Goal: Use online tool/utility: Utilize a website feature to perform a specific function

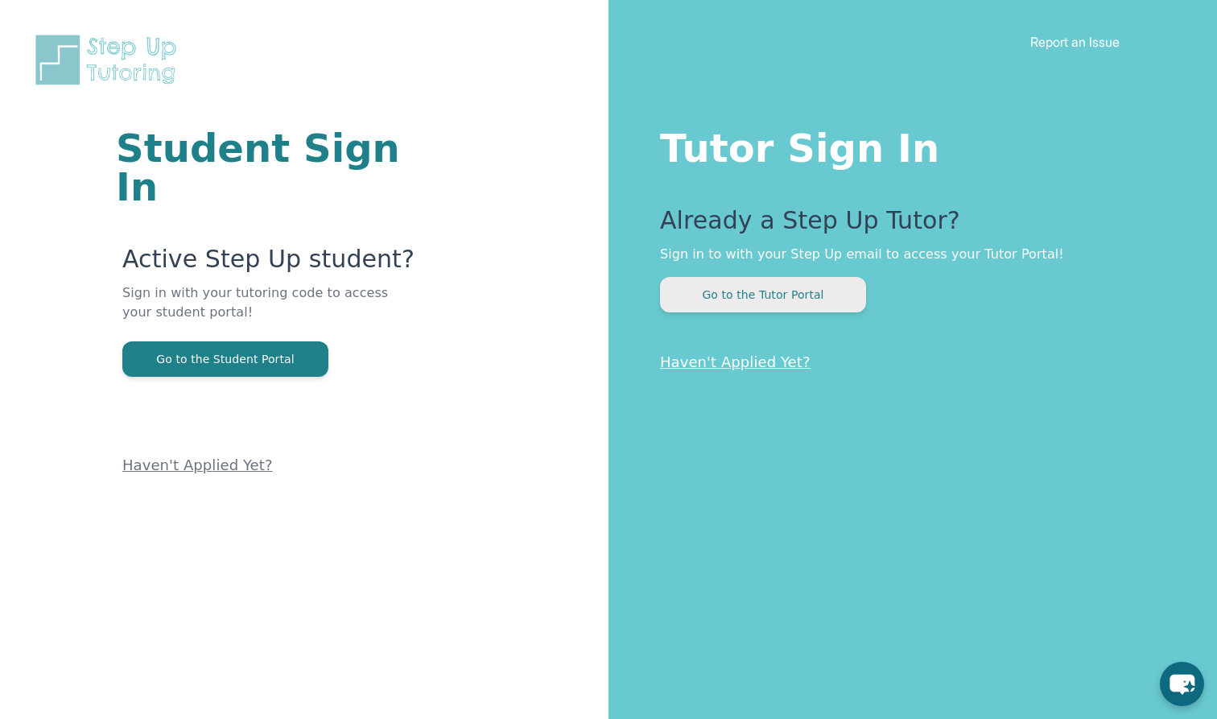
click at [716, 281] on button "Go to the Tutor Portal" at bounding box center [763, 294] width 206 height 35
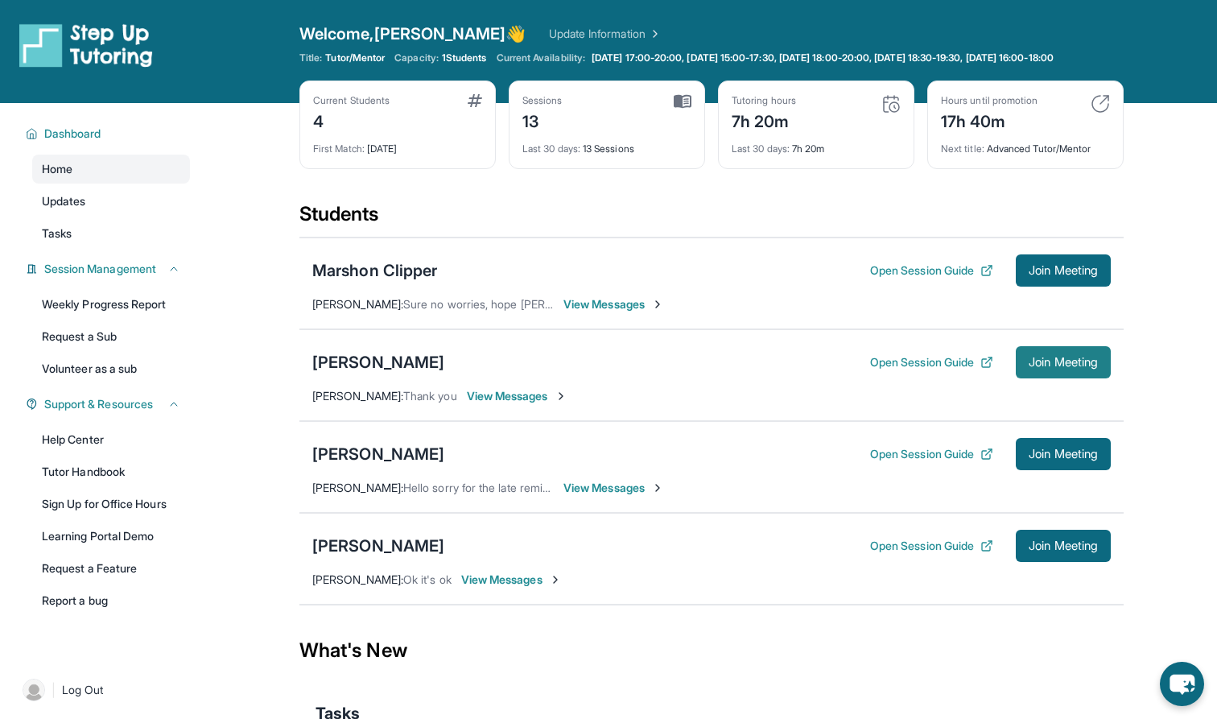
click at [716, 367] on span "Join Meeting" at bounding box center [1063, 362] width 69 height 10
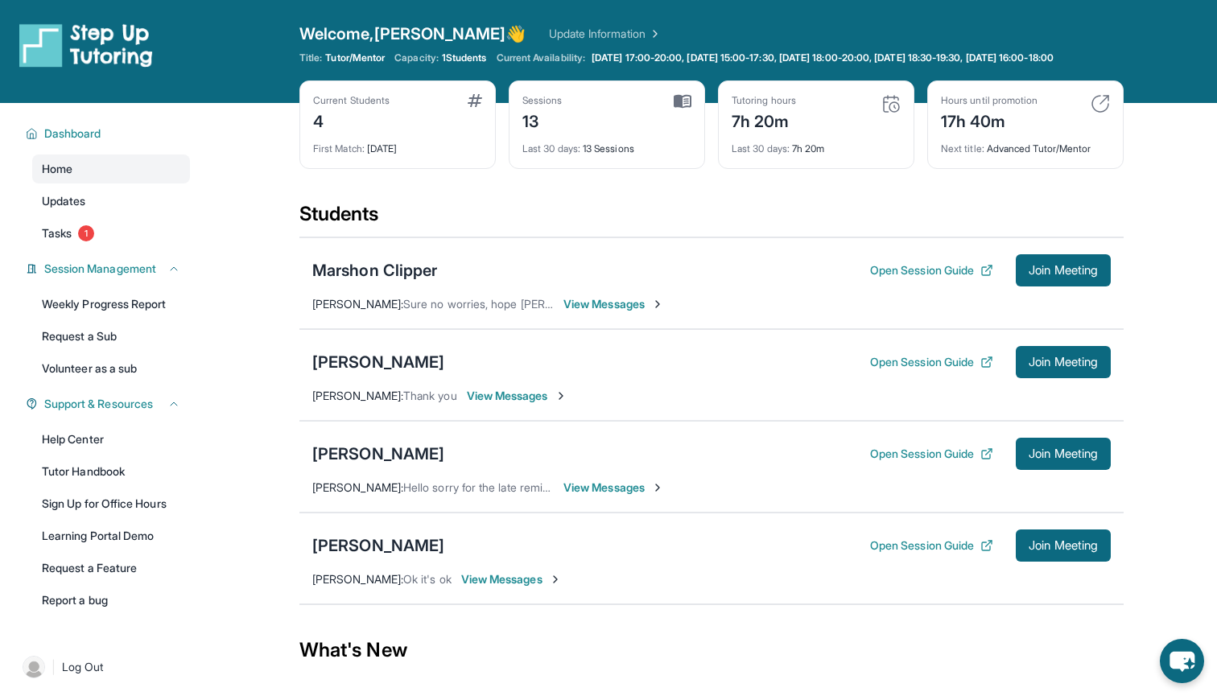
click at [716, 378] on div "Open Session Guide Join Meeting" at bounding box center [990, 362] width 241 height 32
click at [716, 368] on button "Open Session Guide" at bounding box center [931, 362] width 123 height 16
click at [1080, 459] on span "Join Meeting" at bounding box center [1063, 454] width 69 height 10
click at [951, 462] on button "Open Session Guide" at bounding box center [931, 454] width 123 height 16
